Goal: Information Seeking & Learning: Find specific fact

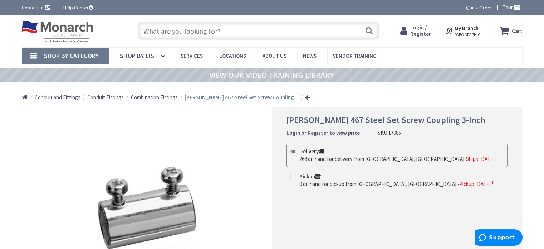
click at [230, 29] on input "text" at bounding box center [259, 31] width 242 height 18
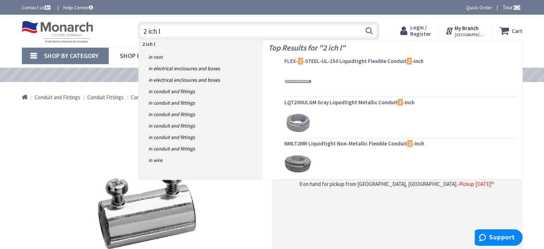
type input "2 ich lb"
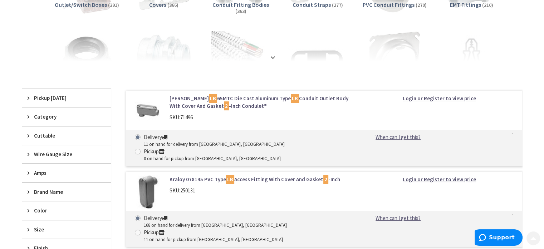
scroll to position [179, 0]
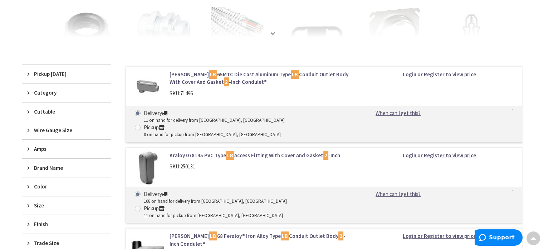
click at [187, 76] on link "Crouse-Hinds LB 65MTC Die Cast Aluminum Type LB Conduit Outlet Body With Cover …" at bounding box center [261, 78] width 182 height 15
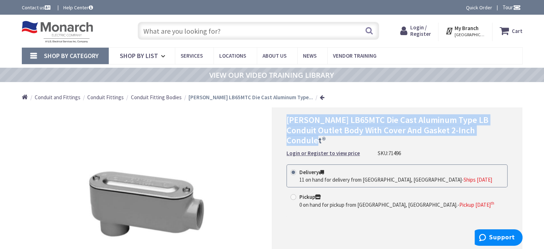
drag, startPoint x: 289, startPoint y: 120, endPoint x: 474, endPoint y: 130, distance: 185.0
click at [474, 130] on span "Crouse-Hinds LB65MTC Die Cast Aluminum Type LB Conduit Outlet Body With Cover A…" at bounding box center [388, 130] width 202 height 32
copy span "Crouse-Hinds LB65MTC Die Cast Aluminum Type LB Conduit Outlet Body With Cover A…"
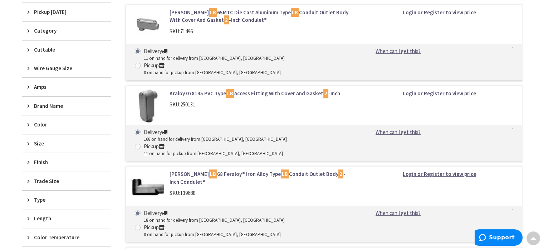
scroll to position [262, 0]
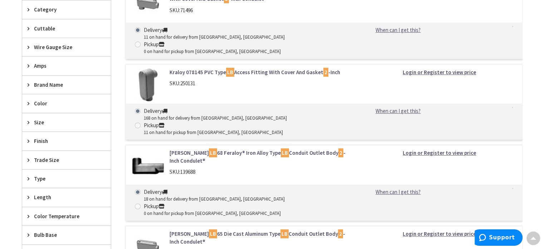
click at [191, 230] on link "Crouse-Hinds LB 65 Die Cast Aluminum Type LB Conduit Outlet Body 2 -Inch Condul…" at bounding box center [261, 237] width 182 height 15
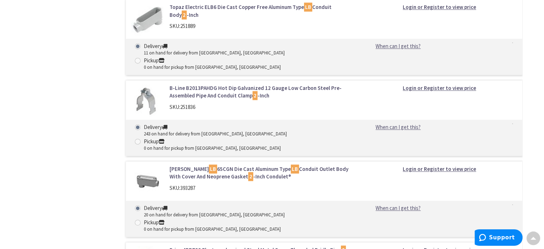
scroll to position [978, 0]
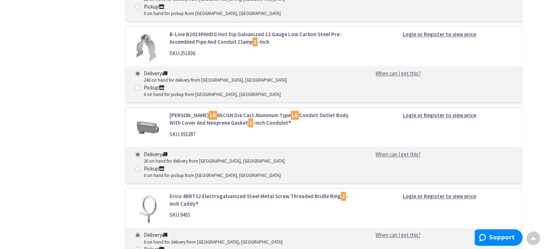
scroll to position [1035, 0]
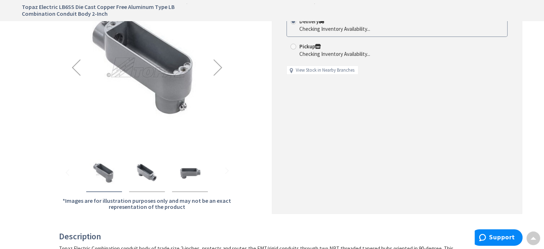
scroll to position [143, 0]
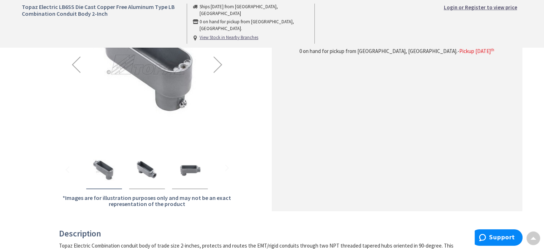
click at [214, 63] on div "Next" at bounding box center [218, 64] width 29 height 29
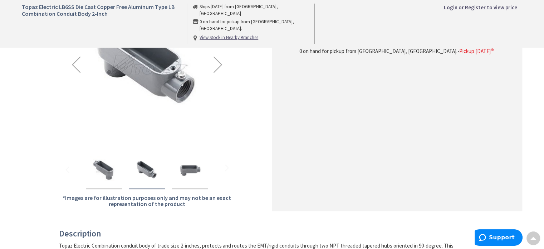
click at [213, 64] on div "Next" at bounding box center [218, 64] width 29 height 29
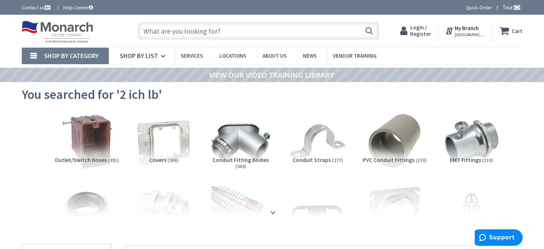
click at [176, 34] on input "text" at bounding box center [259, 31] width 242 height 18
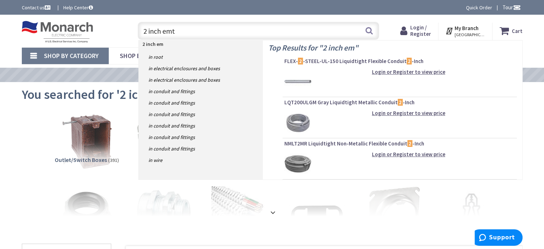
type input "2 inch emt"
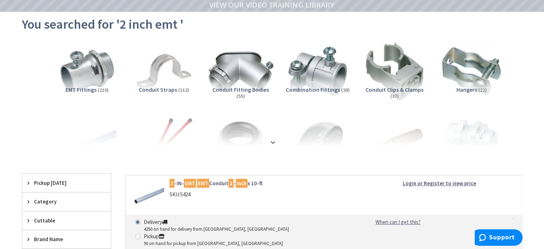
scroll to position [72, 0]
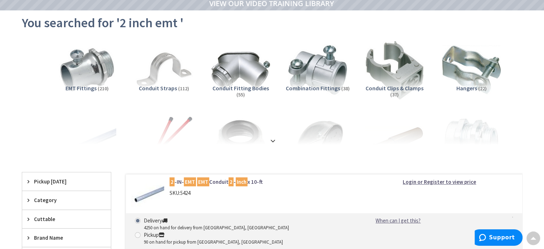
click at [92, 88] on span "EMT Fittings" at bounding box center [81, 87] width 31 height 7
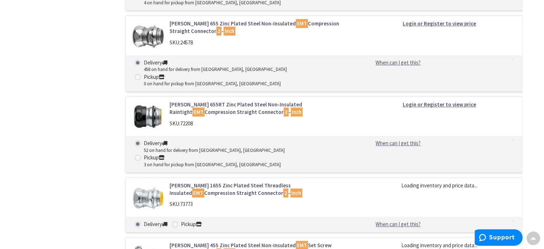
scroll to position [552, 0]
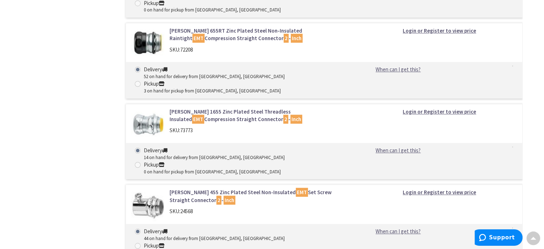
click at [172, 188] on link "[PERSON_NAME] 455 Zinc Plated Steel Non-Insulated EMT Set Screw Straight Connec…" at bounding box center [261, 195] width 182 height 15
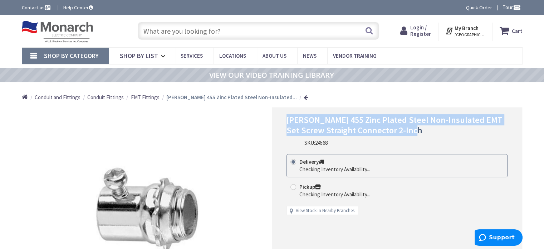
drag, startPoint x: 291, startPoint y: 121, endPoint x: 409, endPoint y: 127, distance: 119.0
click at [414, 127] on h1 "Crouse-Hinds 455 Zinc Plated Steel Non-Insulated EMT Set Screw Straight Connect…" at bounding box center [397, 125] width 221 height 21
copy span "Crouse-Hinds 455 Zinc Plated Steel Non-Insulated EMT Set Screw Straight Connect…"
